Goal: Information Seeking & Learning: Compare options

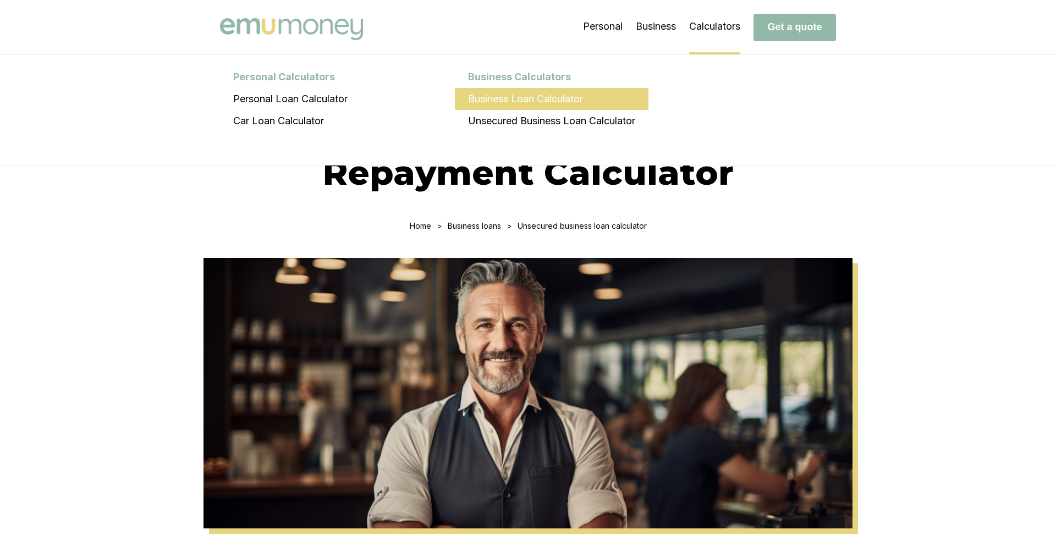
click at [524, 103] on li "Business Loan Calculator" at bounding box center [552, 99] width 194 height 22
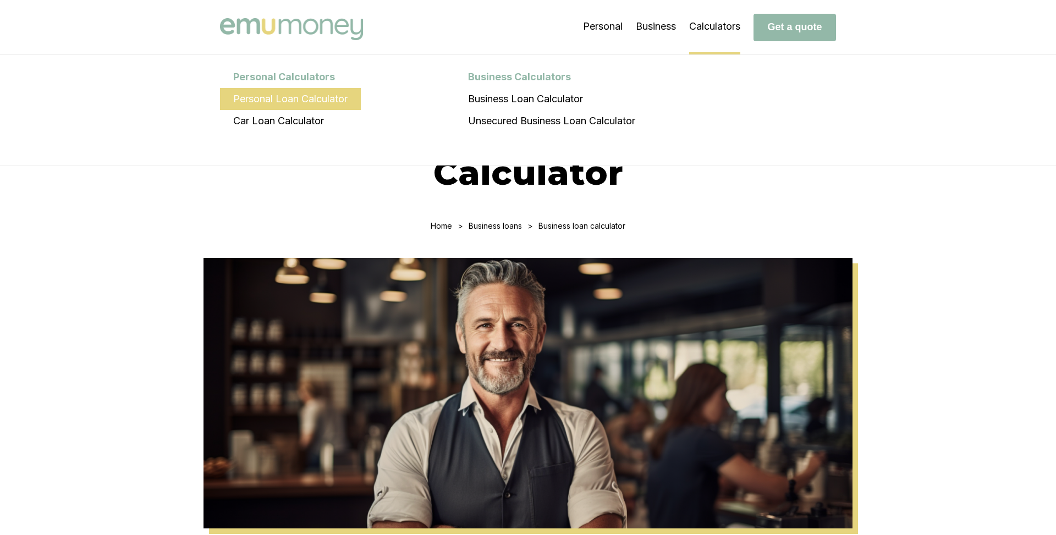
click at [282, 98] on li "Personal Loan Calculator" at bounding box center [290, 99] width 141 height 22
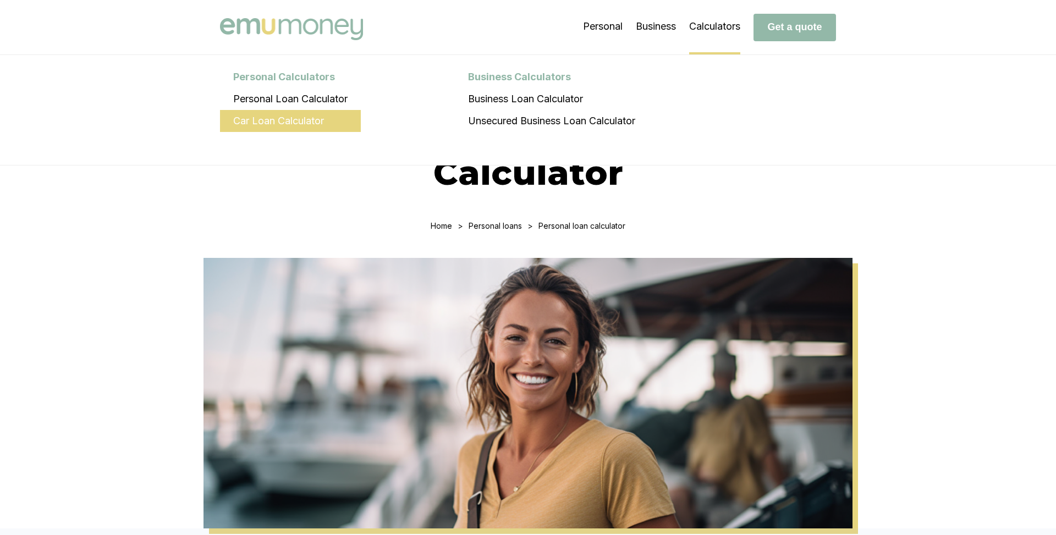
click at [299, 119] on li "Car Loan Calculator" at bounding box center [290, 121] width 141 height 22
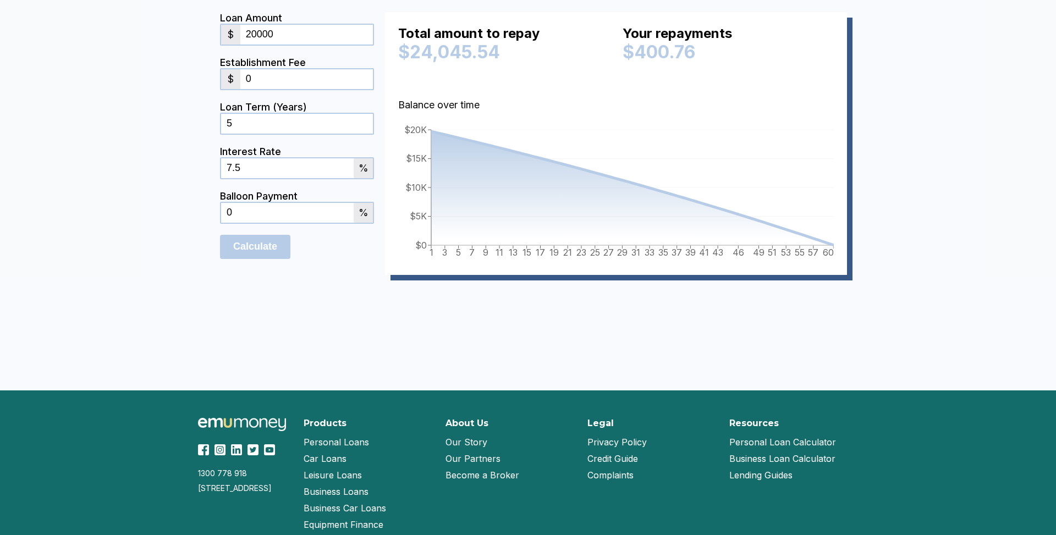
scroll to position [610, 0]
